Goal: Task Accomplishment & Management: Complete application form

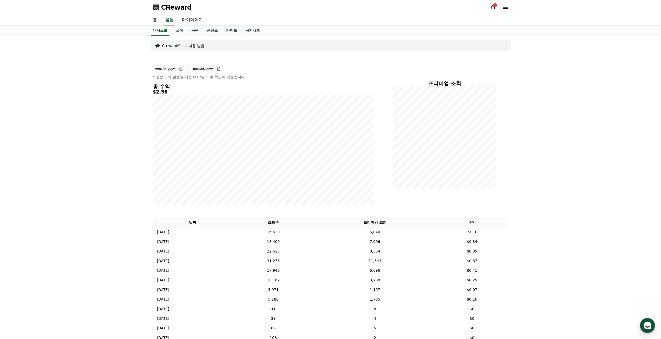
click at [489, 9] on div "CReward 1" at bounding box center [331, 7] width 364 height 15
click at [491, 9] on div "CReward 1" at bounding box center [331, 7] width 364 height 15
click at [493, 9] on icon at bounding box center [493, 7] width 5 height 5
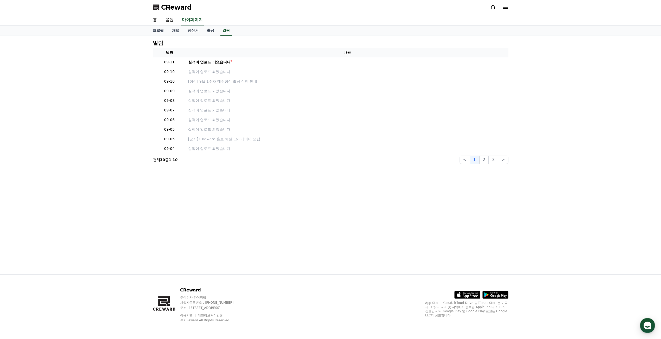
click at [184, 10] on span "CReward" at bounding box center [176, 7] width 31 height 8
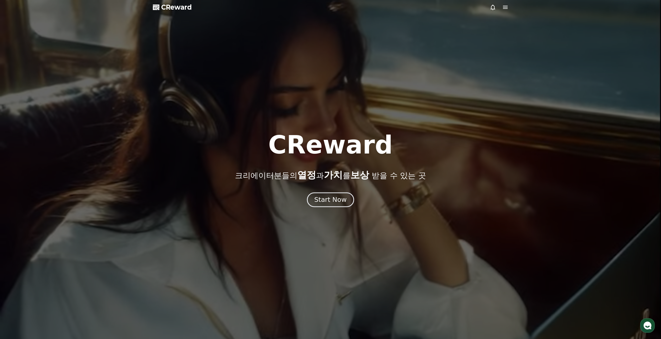
click at [314, 188] on div "CReward 크리에이터분들의 열정 과 가치 를 보상 받을 수 있는 곳 Start Now" at bounding box center [330, 170] width 661 height 74
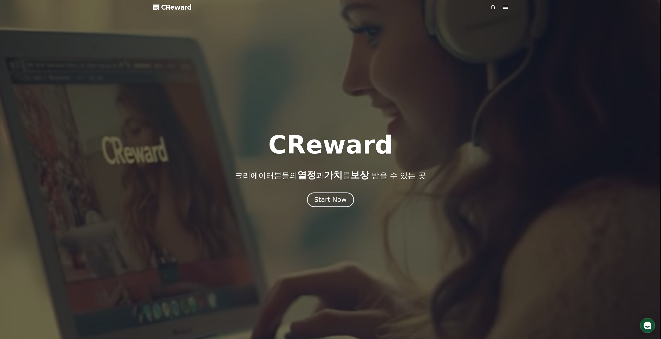
click at [326, 199] on div "Start Now" at bounding box center [330, 199] width 32 height 9
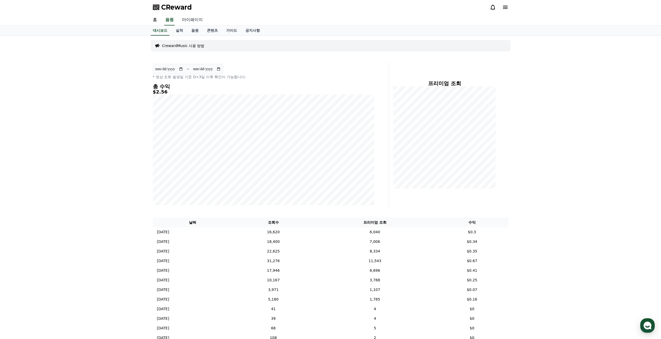
click at [191, 22] on link "마이페이지" at bounding box center [192, 20] width 29 height 11
select select "**********"
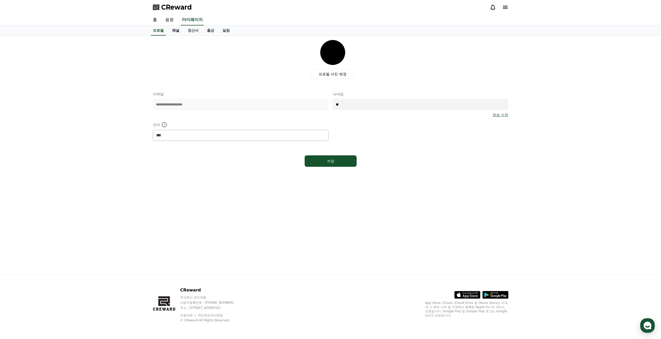
click at [179, 30] on link "채널" at bounding box center [176, 31] width 16 height 10
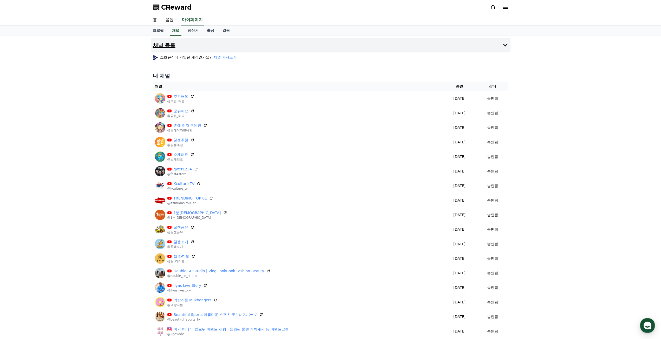
click at [329, 44] on button "채널 등록" at bounding box center [331, 45] width 360 height 15
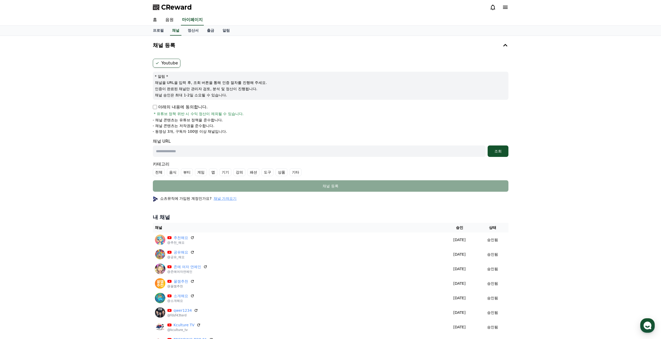
click at [243, 149] on input "text" at bounding box center [319, 151] width 333 height 11
paste input "**********"
type input "**********"
click at [171, 105] on p "아래의 내용에 동의합니다." at bounding box center [180, 107] width 55 height 6
click at [295, 172] on label "기타" at bounding box center [296, 172] width 12 height 8
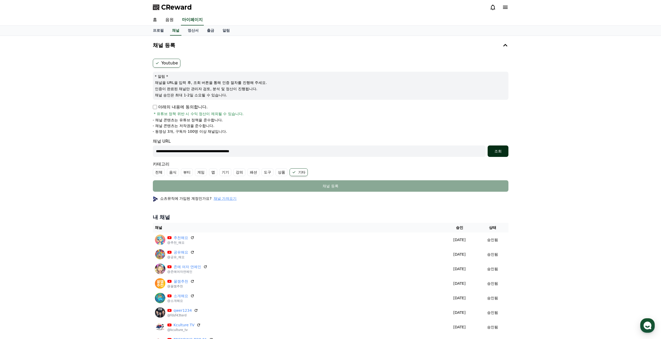
click at [507, 152] on button "조회" at bounding box center [498, 151] width 21 height 11
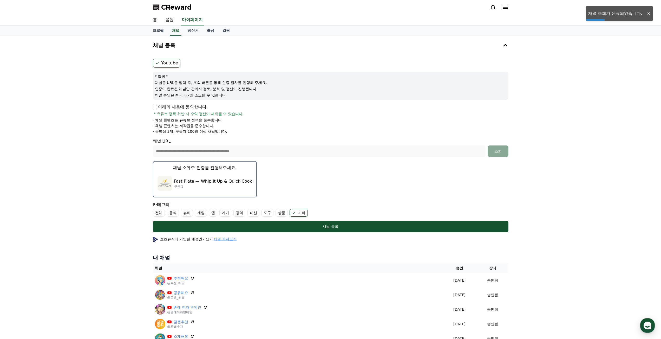
click at [242, 192] on div "Fast Plate — Whip It Up & Quick Cook 구독 1" at bounding box center [205, 183] width 95 height 21
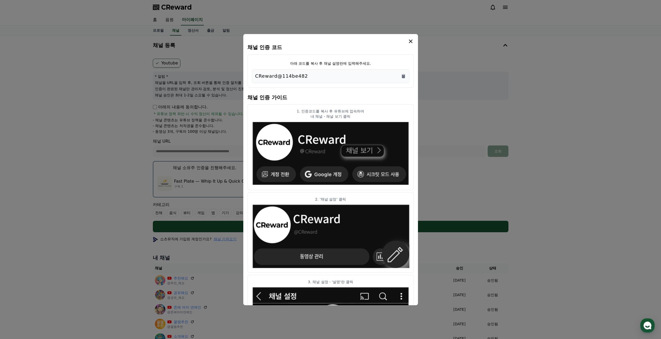
click at [400, 76] on div "CReward@114be482" at bounding box center [330, 76] width 151 height 7
click at [403, 79] on div "CReward@114be482" at bounding box center [330, 76] width 151 height 7
click at [403, 73] on div "CReward@114be482" at bounding box center [330, 76] width 151 height 7
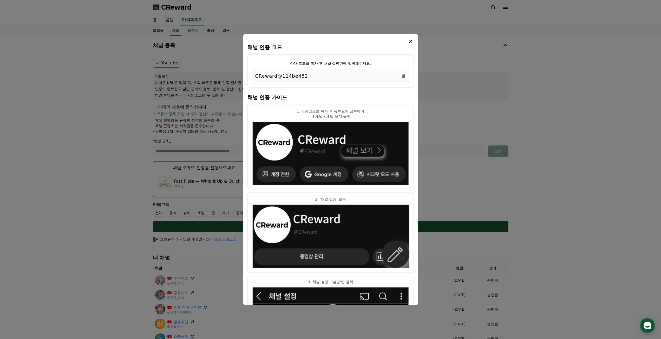
click at [368, 101] on h4 "채널 인증 가이드" at bounding box center [330, 97] width 166 height 15
click at [403, 79] on div "CReward@114be482" at bounding box center [330, 76] width 151 height 7
click at [403, 79] on icon "Copy to clipboard" at bounding box center [403, 76] width 5 height 5
click at [354, 80] on div "CReward@114be482" at bounding box center [330, 76] width 151 height 7
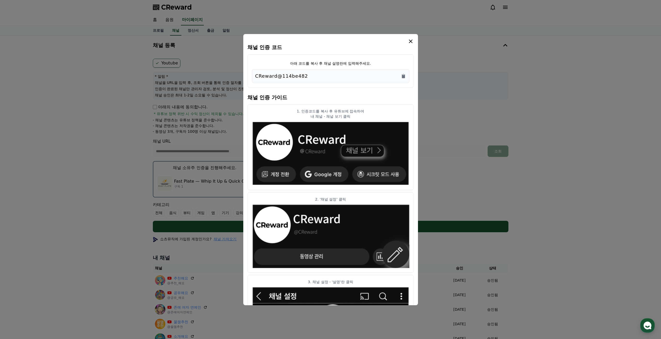
click at [411, 44] on icon "modal" at bounding box center [411, 41] width 6 height 6
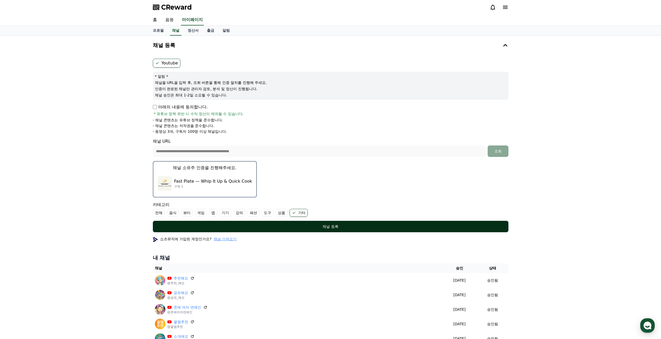
click at [377, 226] on div "채널 등록" at bounding box center [330, 226] width 335 height 5
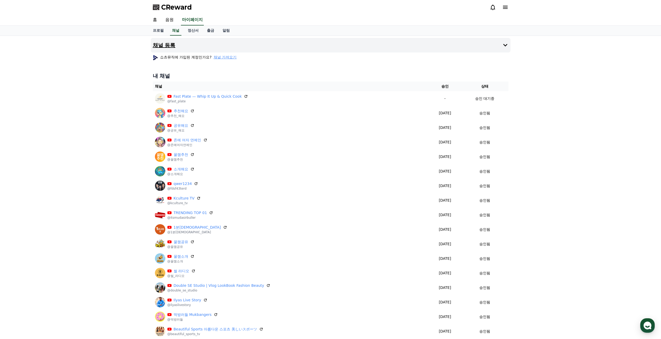
click at [509, 51] on div "채널 등록 쇼츠뮤직에 가입된 계정인가요? 채널 가져오기 내 채널 채널 승인 상태 Fast Plate — Whip It Up & Quick Co…" at bounding box center [331, 204] width 364 height 336
click at [509, 50] on button "채널 등록" at bounding box center [331, 45] width 360 height 15
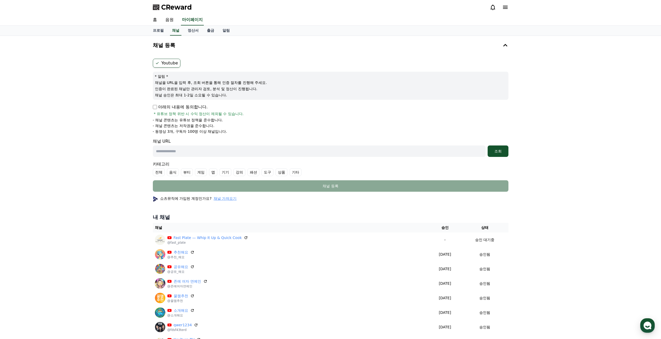
click at [183, 109] on p "아래의 내용에 동의합니다." at bounding box center [180, 107] width 55 height 6
click at [186, 104] on p "아래의 내용에 동의합니다." at bounding box center [180, 107] width 55 height 6
click at [168, 104] on p "아래의 내용에 동의합니다." at bounding box center [180, 107] width 55 height 6
click at [207, 152] on input "text" at bounding box center [319, 151] width 333 height 11
paste input "**********"
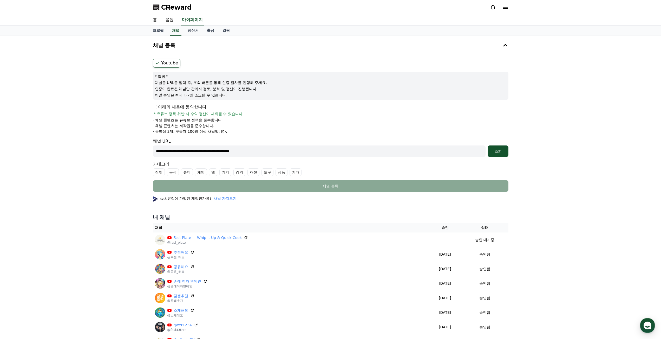
type input "**********"
click at [296, 172] on label "기타" at bounding box center [296, 172] width 12 height 8
click at [501, 154] on button "조회" at bounding box center [498, 151] width 21 height 11
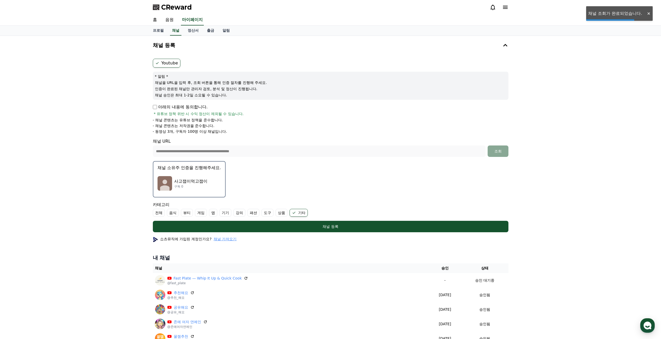
click at [211, 181] on div "사고잽이먹고잽이 구독 0" at bounding box center [189, 183] width 63 height 21
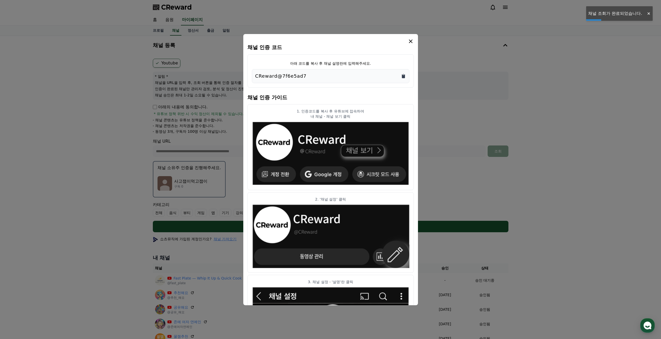
click at [404, 78] on icon "Copy to clipboard" at bounding box center [403, 76] width 3 height 4
click at [412, 43] on icon "modal" at bounding box center [411, 41] width 6 height 6
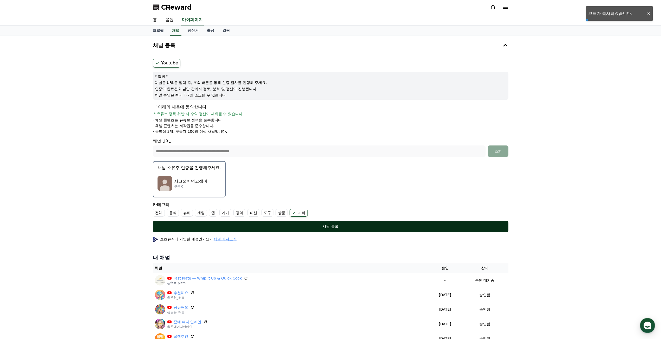
click at [369, 225] on div "채널 등록" at bounding box center [330, 226] width 335 height 5
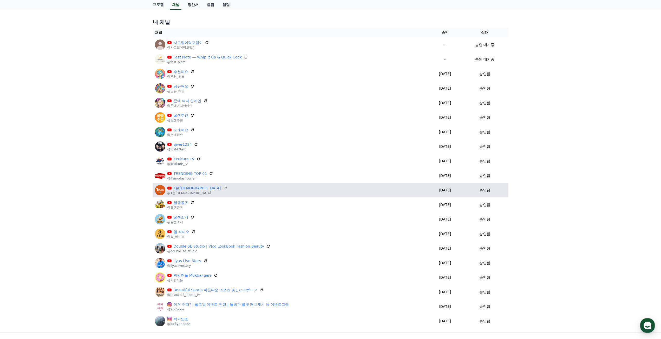
scroll to position [78, 0]
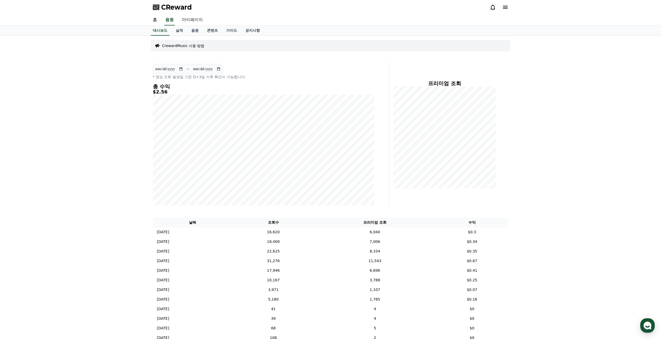
click at [195, 20] on link "마이페이지" at bounding box center [192, 20] width 29 height 11
select select "**********"
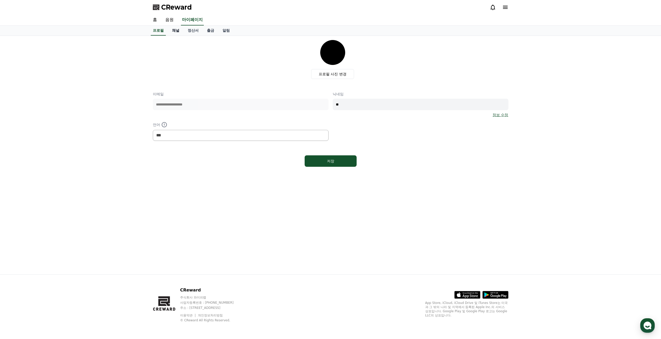
click at [173, 30] on link "채널" at bounding box center [176, 31] width 16 height 10
